Goal: Task Accomplishment & Management: Use online tool/utility

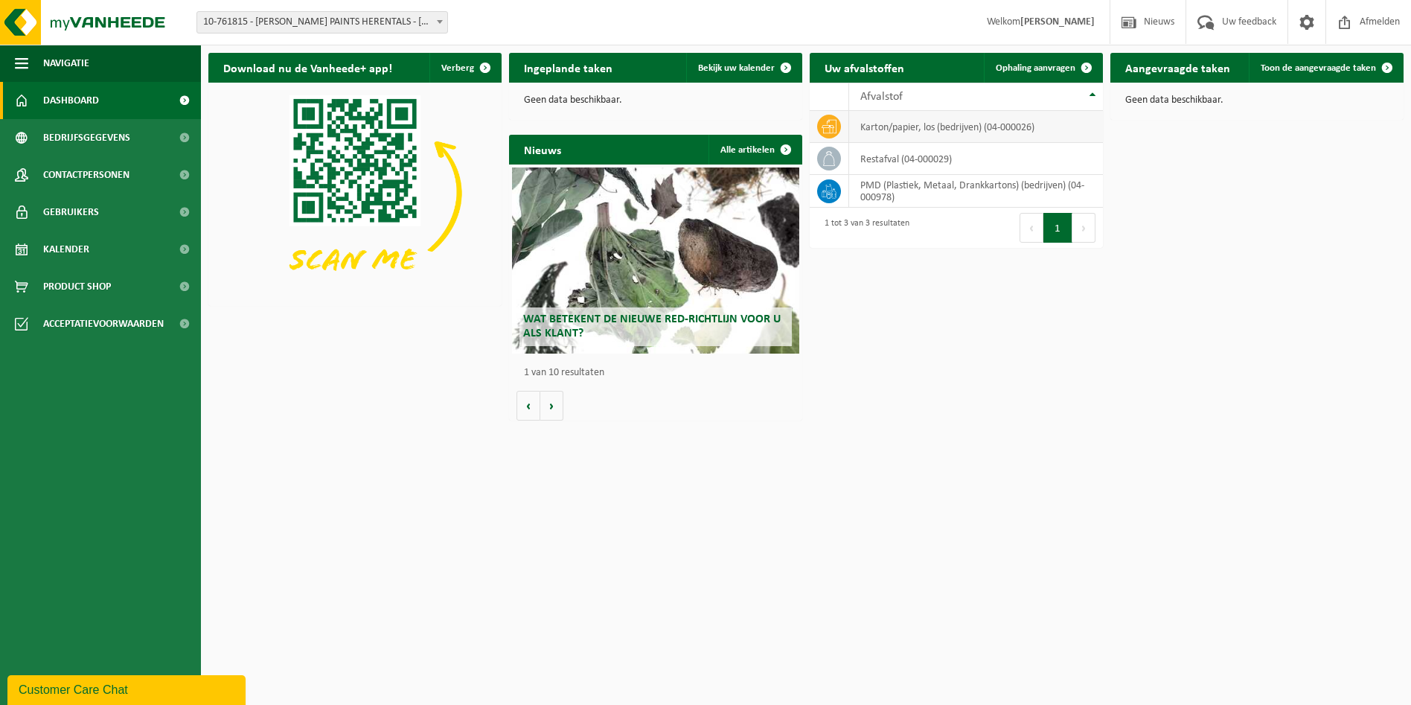
click at [932, 132] on td "karton/papier, los (bedrijven) (04-000026)" at bounding box center [976, 127] width 254 height 32
click at [1037, 74] on link "Ophaling aanvragen" at bounding box center [1043, 68] width 118 height 30
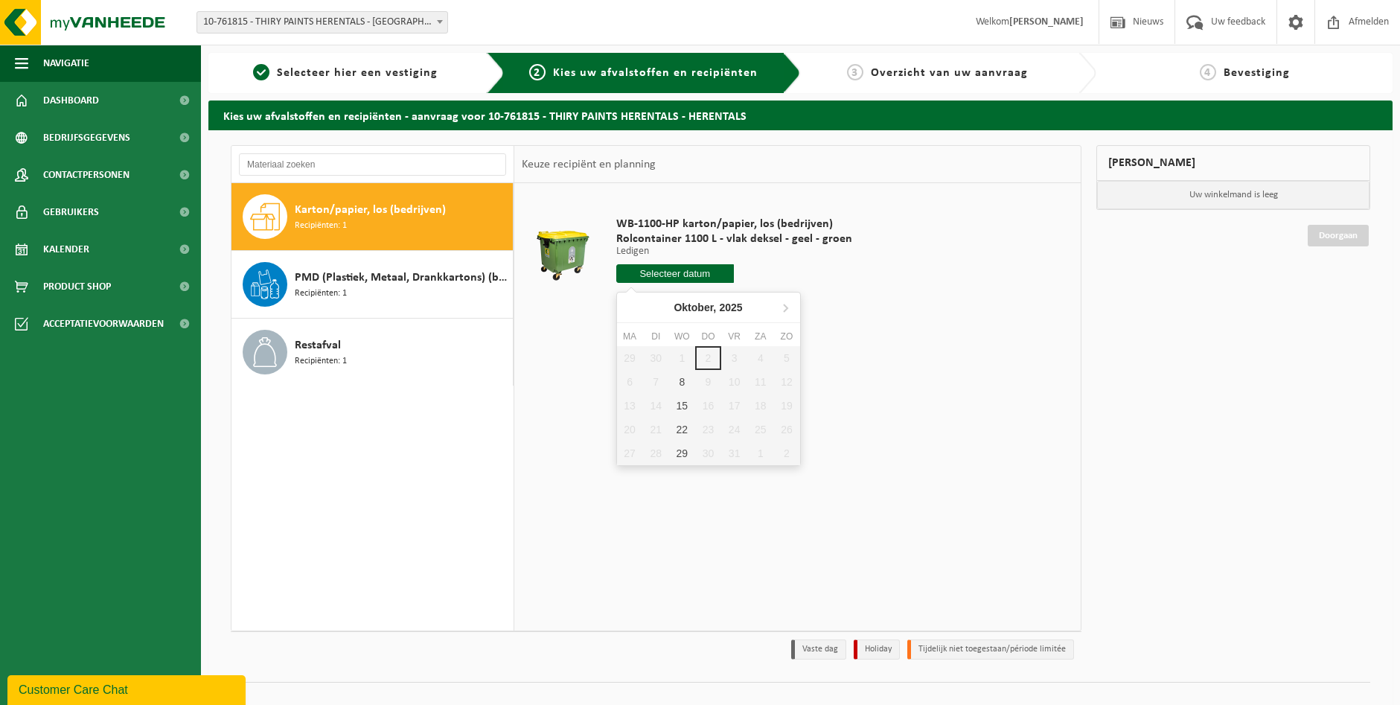
click at [682, 280] on input "text" at bounding box center [675, 273] width 118 height 19
click at [683, 383] on div "8" at bounding box center [682, 382] width 26 height 24
type input "Van 2025-10-08"
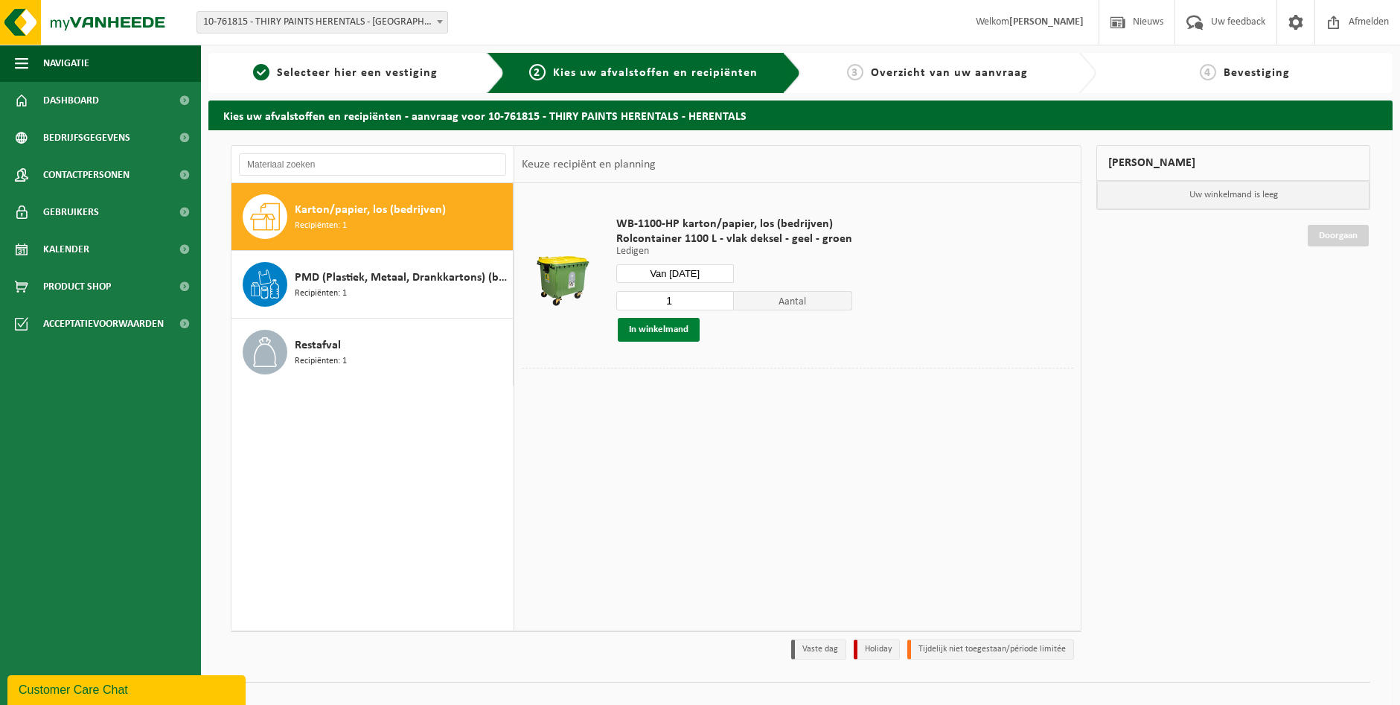
click at [659, 333] on button "In winkelmand" at bounding box center [659, 330] width 82 height 24
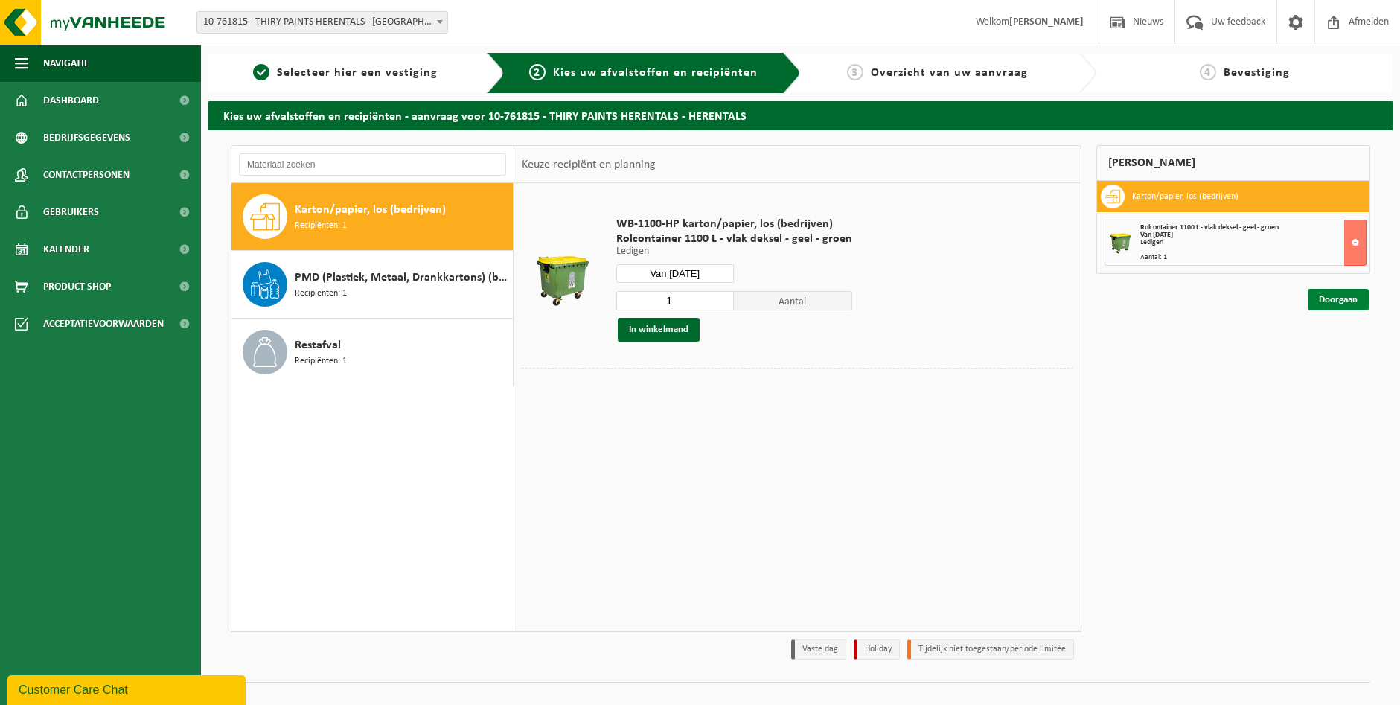
click at [1322, 304] on link "Doorgaan" at bounding box center [1338, 300] width 61 height 22
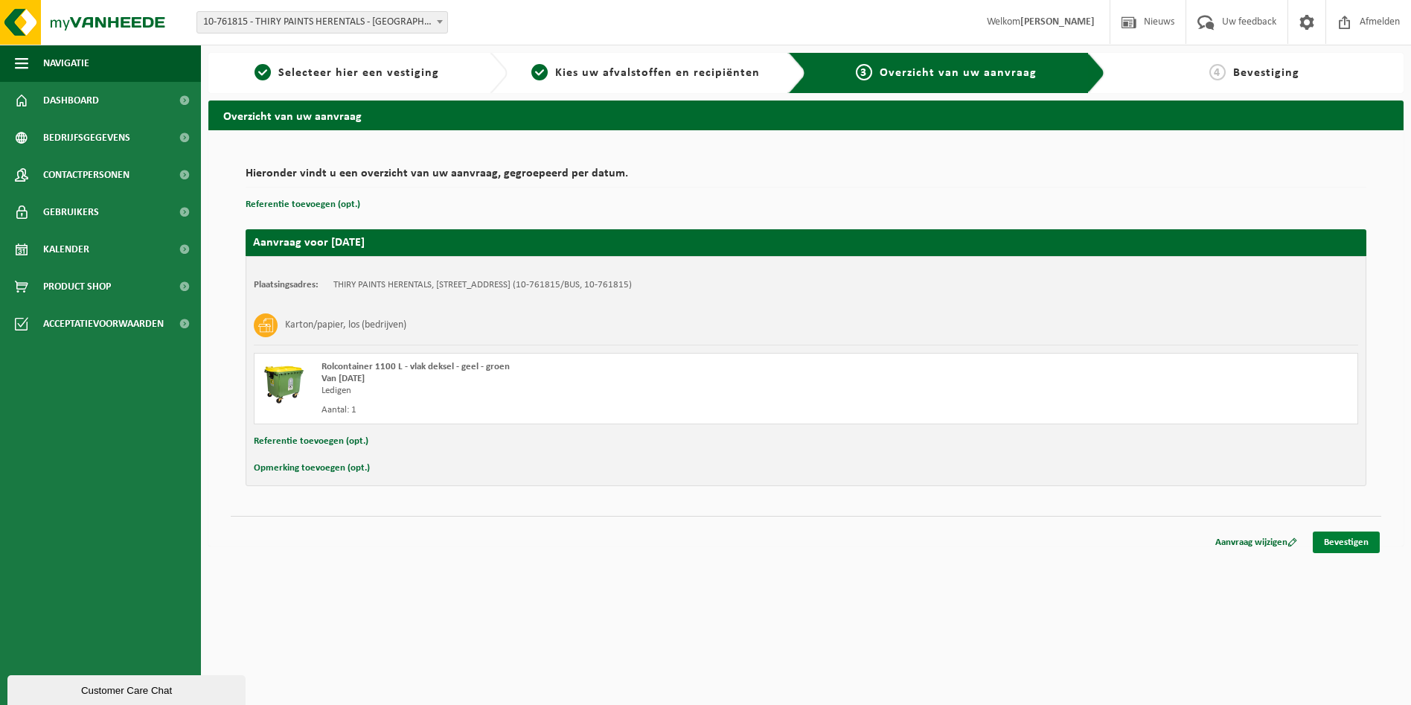
click at [1343, 538] on link "Bevestigen" at bounding box center [1346, 542] width 67 height 22
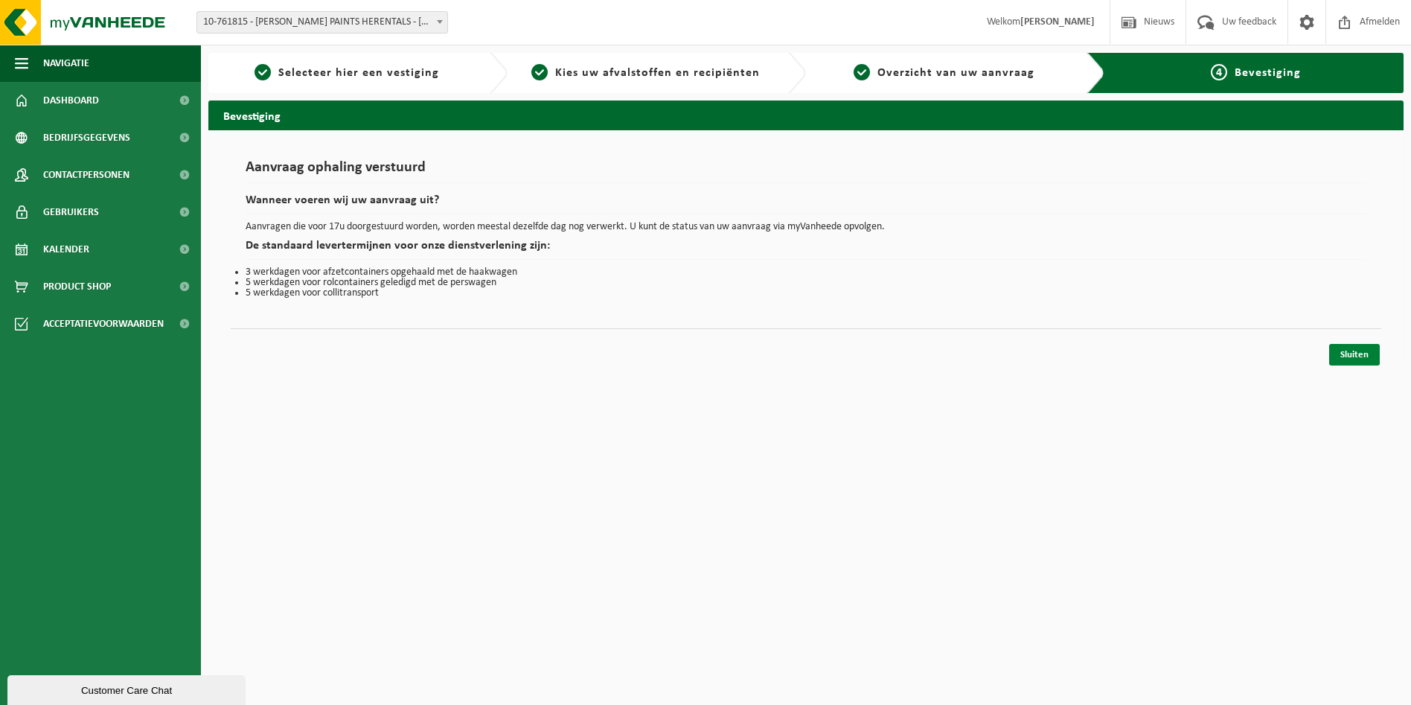
click at [1346, 356] on link "Sluiten" at bounding box center [1354, 355] width 51 height 22
